Goal: Task Accomplishment & Management: Use online tool/utility

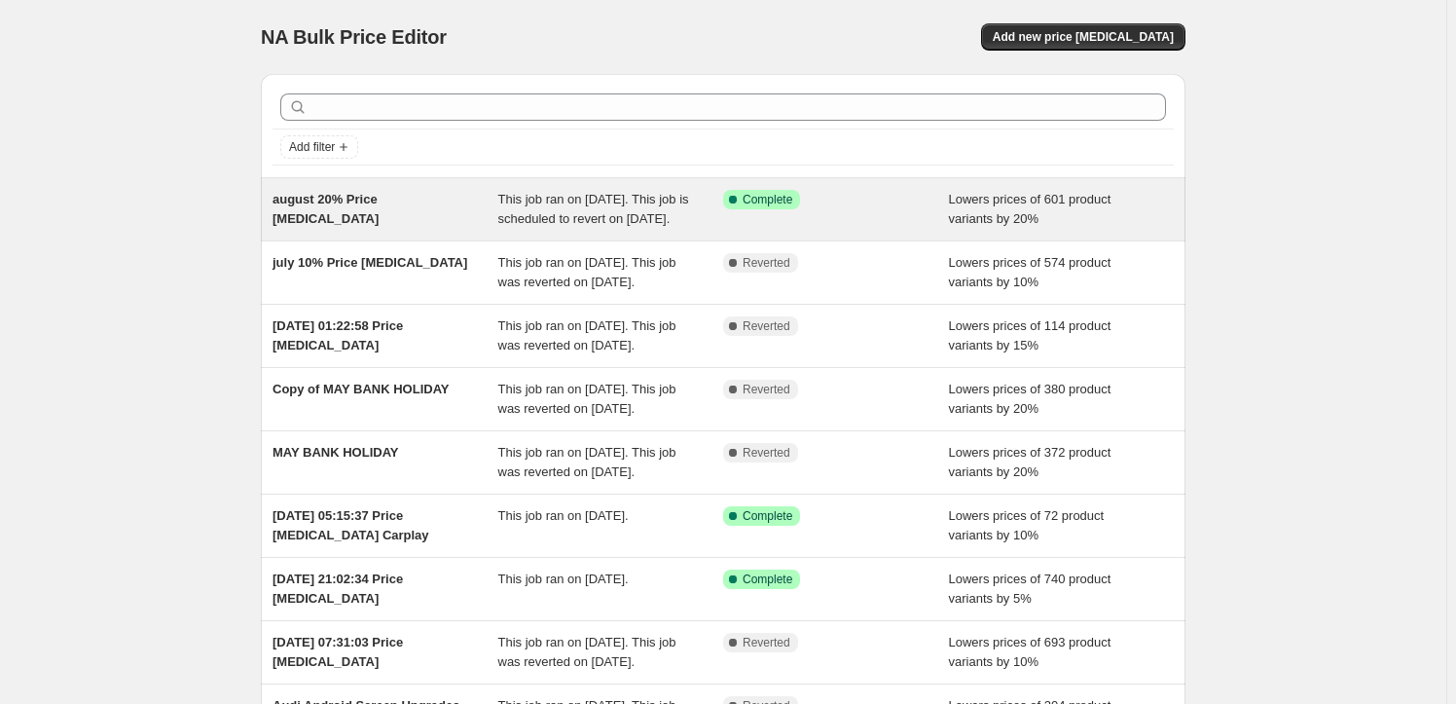
click at [488, 204] on div "august 20% Price change job" at bounding box center [385, 209] width 226 height 39
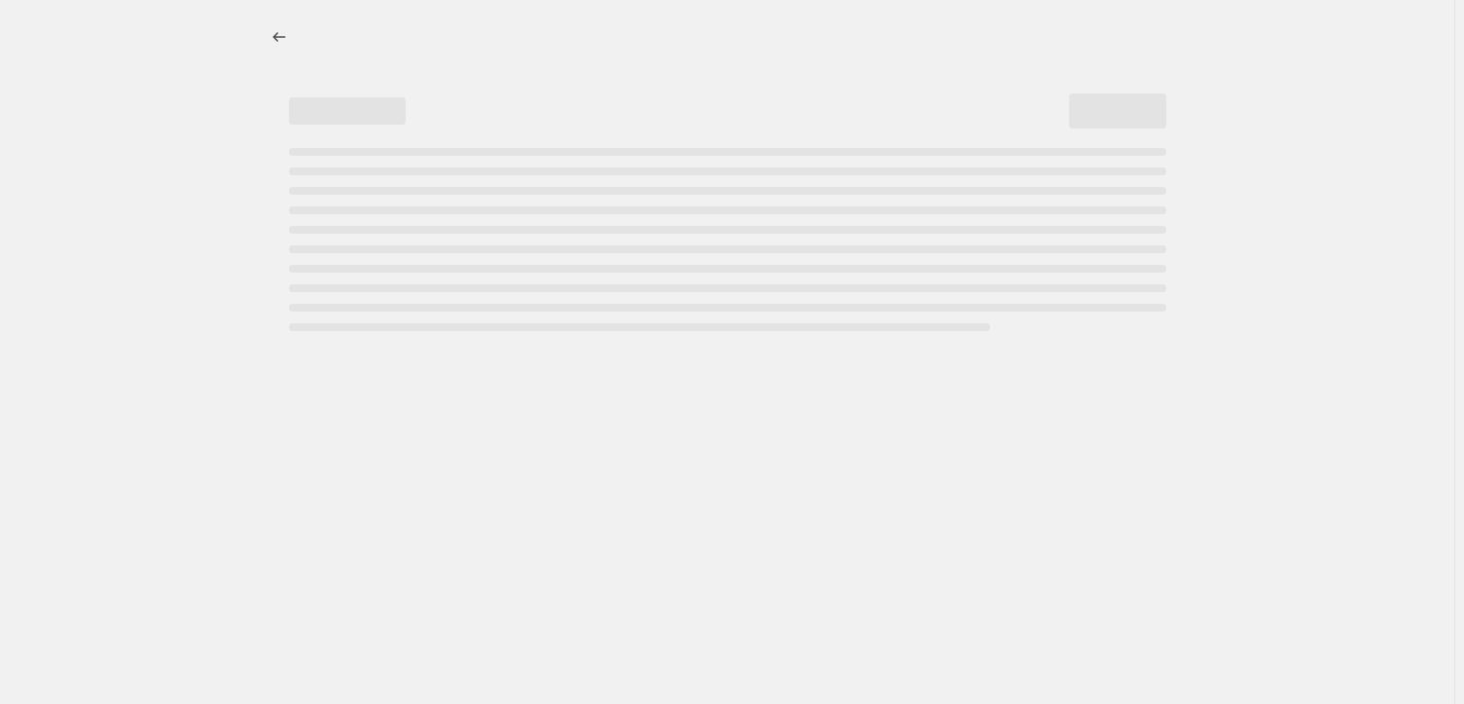
select select "percentage"
select select "no_change"
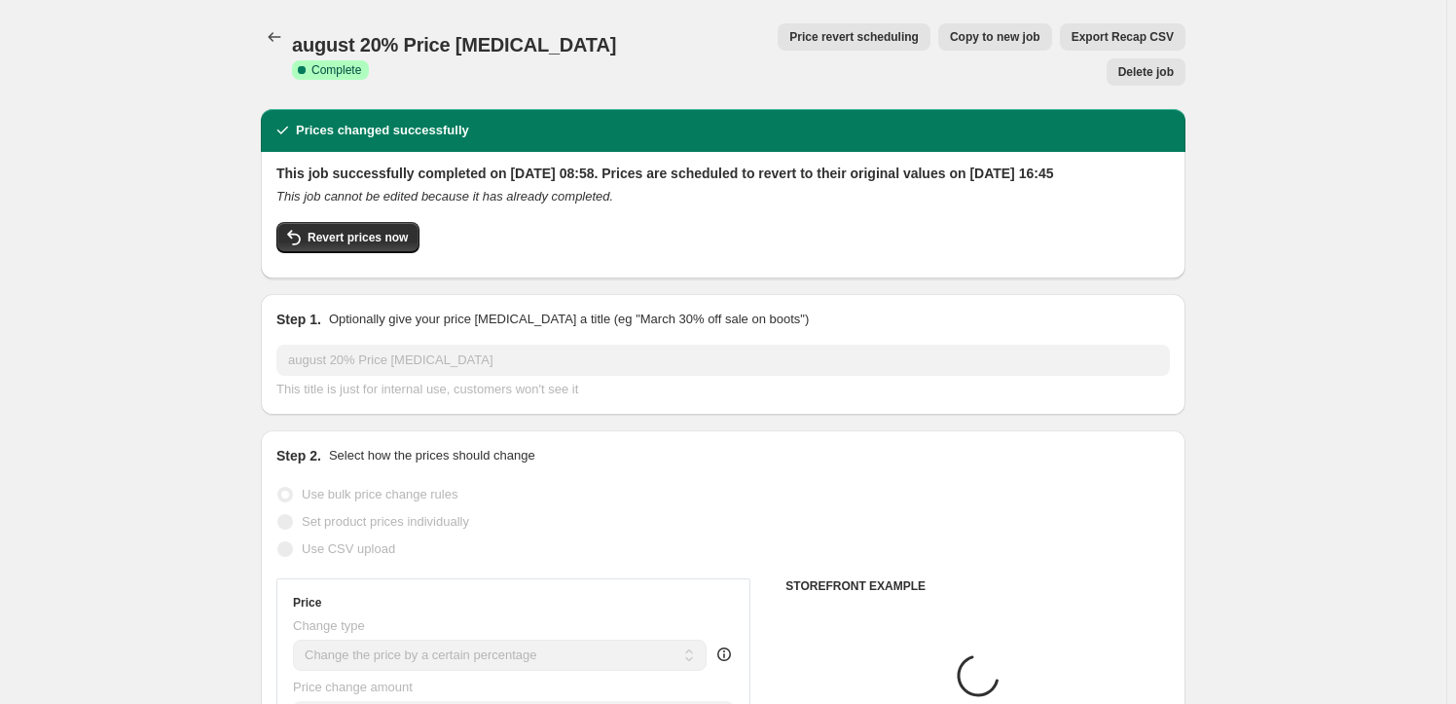
select select "tag"
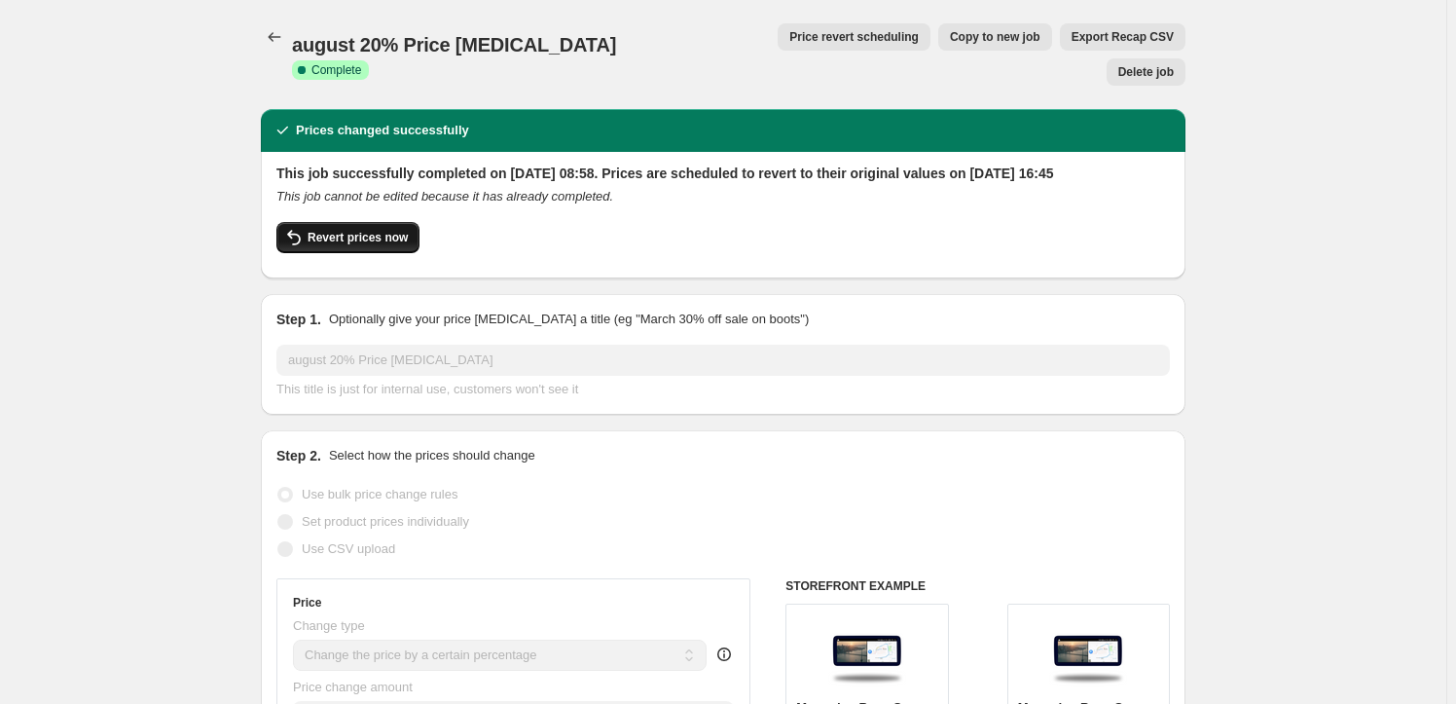
click at [360, 230] on span "Revert prices now" at bounding box center [357, 238] width 100 height 16
checkbox input "false"
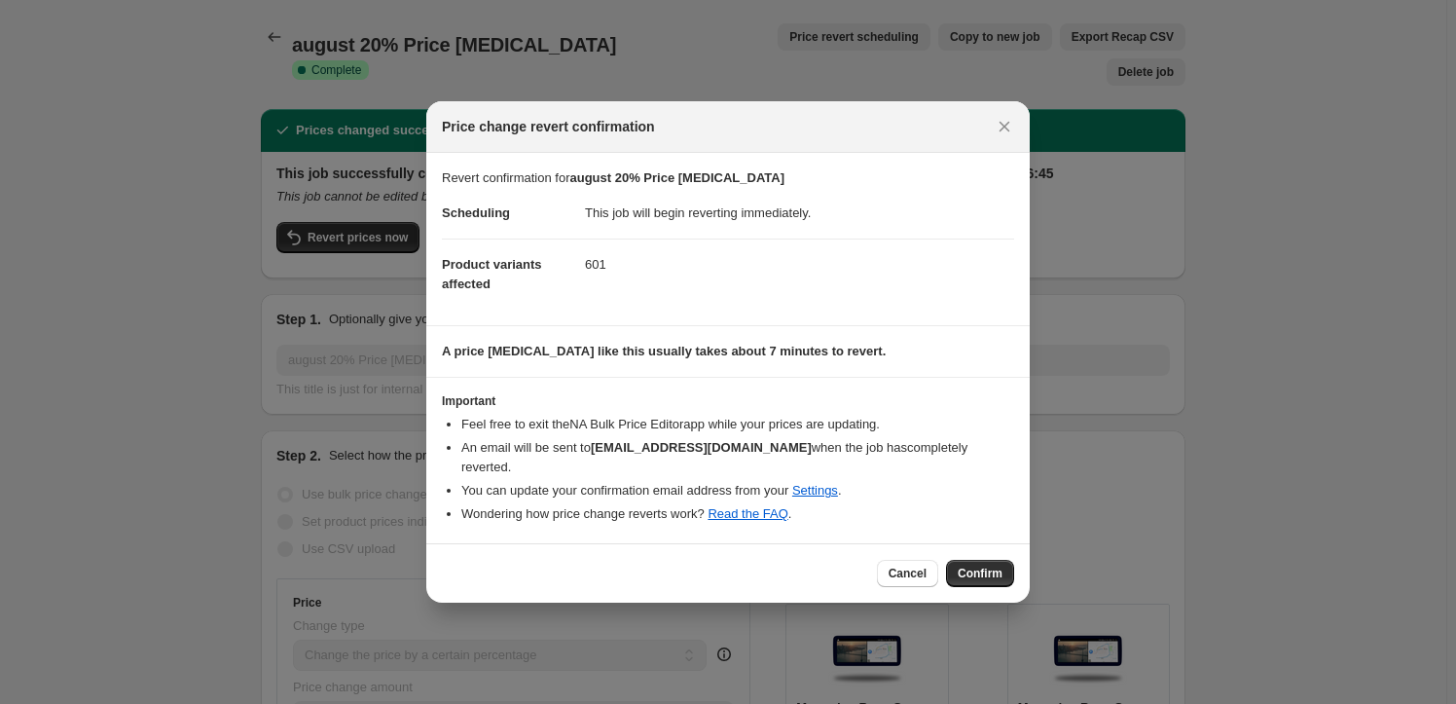
click at [972, 565] on span "Confirm" at bounding box center [979, 573] width 45 height 16
